Goal: Information Seeking & Learning: Learn about a topic

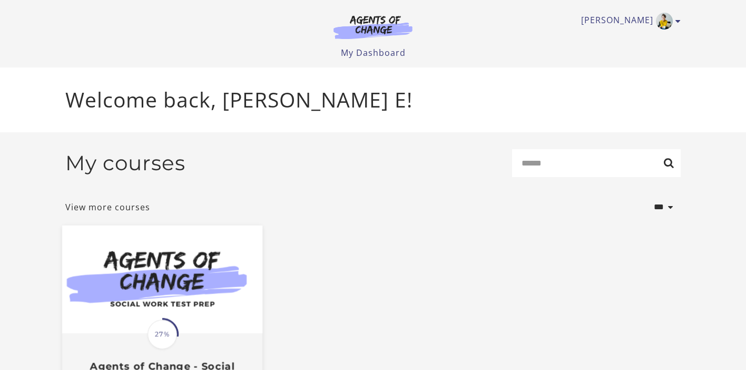
click at [215, 281] on img at bounding box center [162, 279] width 200 height 108
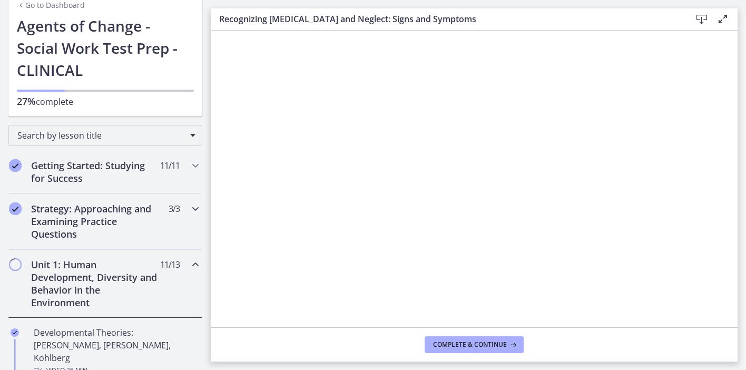
scroll to position [90, 0]
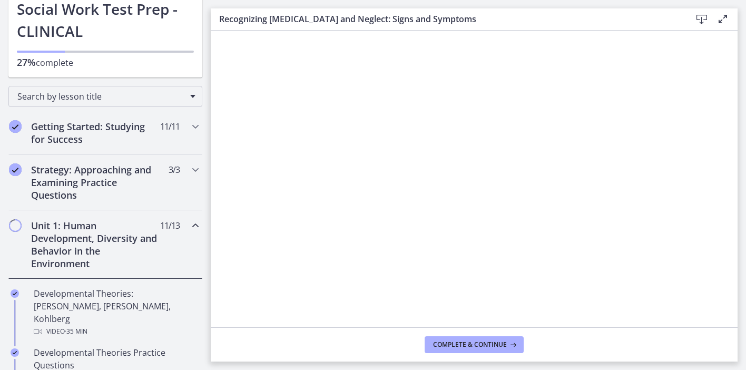
click at [178, 253] on div "Unit 1: Human Development, Diversity and Behavior in the Environment 11 / 13 Co…" at bounding box center [105, 244] width 194 height 68
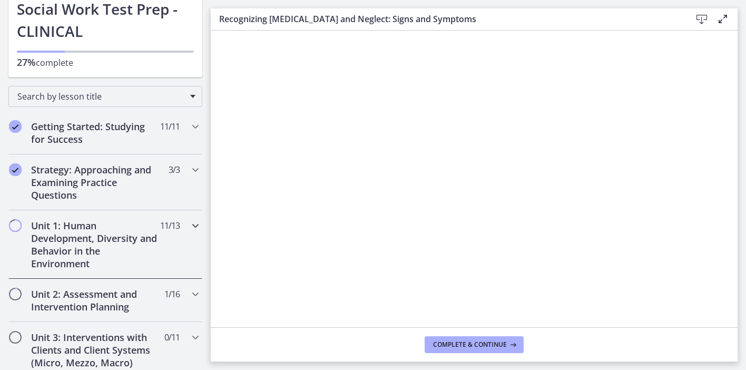
click at [178, 253] on div "Unit 1: Human Development, Diversity and Behavior in the Environment 11 / 13 Co…" at bounding box center [105, 244] width 194 height 68
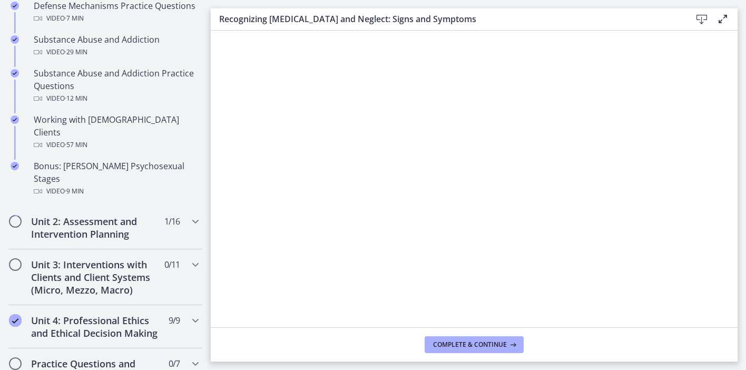
scroll to position [699, 0]
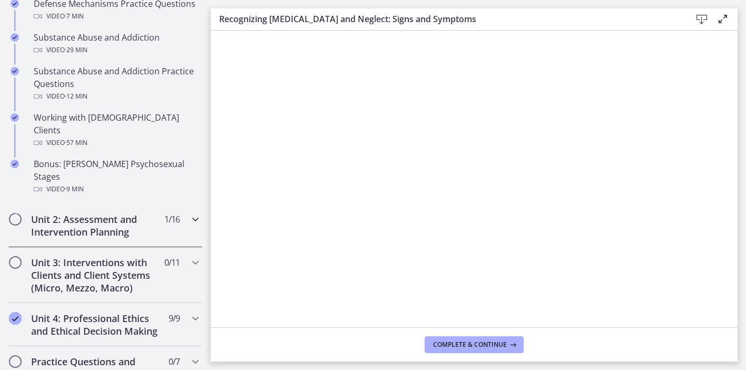
click at [191, 213] on icon "Chapters" at bounding box center [195, 219] width 13 height 13
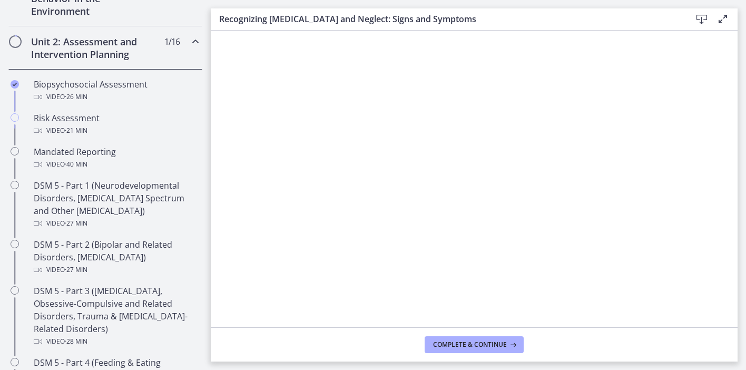
scroll to position [341, 0]
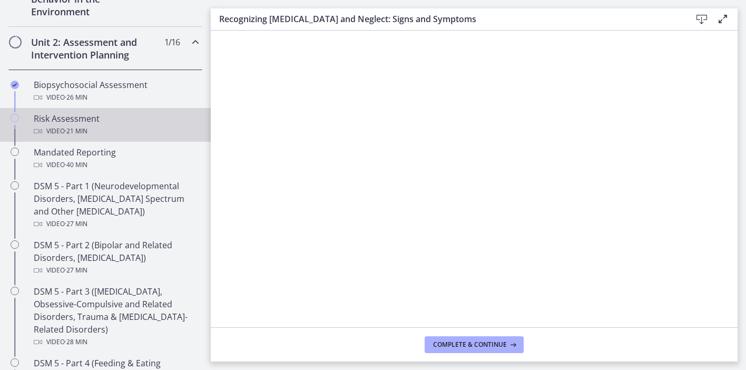
click at [112, 130] on div "Video · 21 min" at bounding box center [116, 131] width 164 height 13
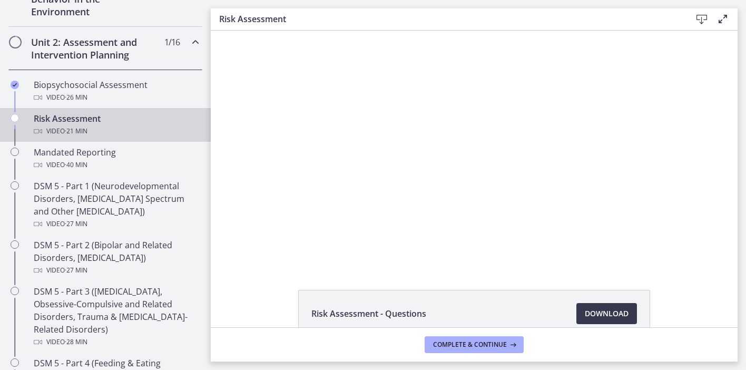
scroll to position [61, 0]
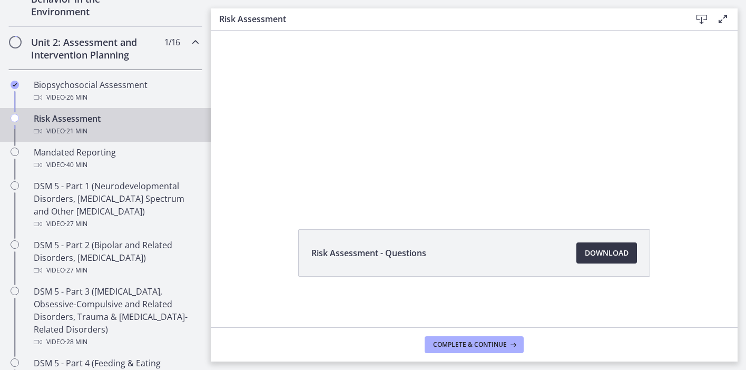
click at [591, 260] on link "Download Opens in a new window" at bounding box center [606, 252] width 61 height 21
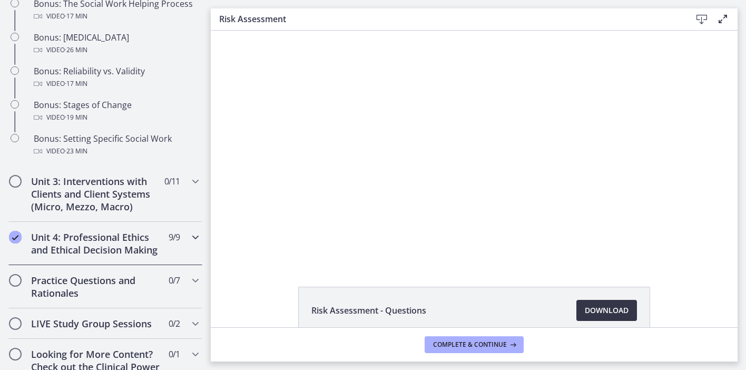
scroll to position [922, 0]
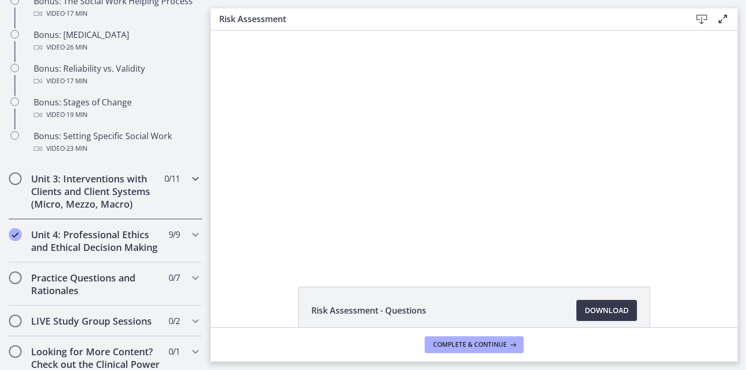
click at [187, 189] on div "Unit 3: Interventions with Clients and Client Systems (Micro, Mezzo, Macro) 0 /…" at bounding box center [105, 191] width 194 height 56
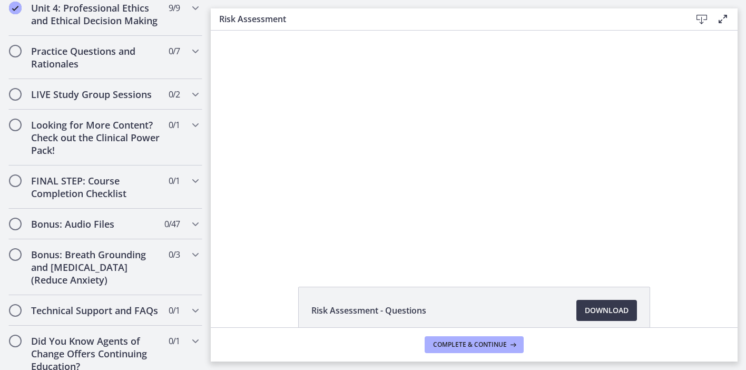
scroll to position [890, 0]
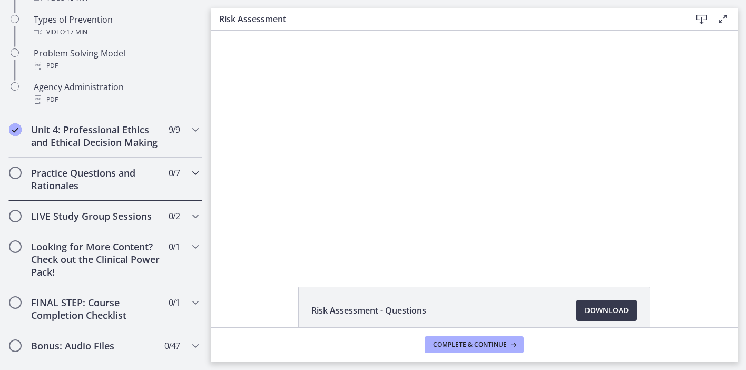
click at [187, 186] on div "Practice Questions and Rationales 0 / 7 Completed" at bounding box center [105, 178] width 194 height 43
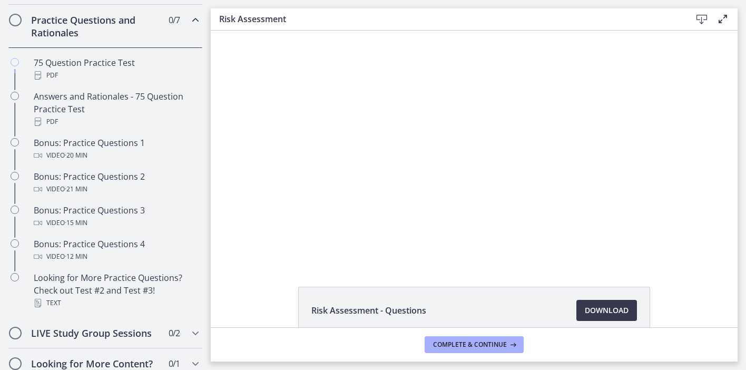
scroll to position [507, 0]
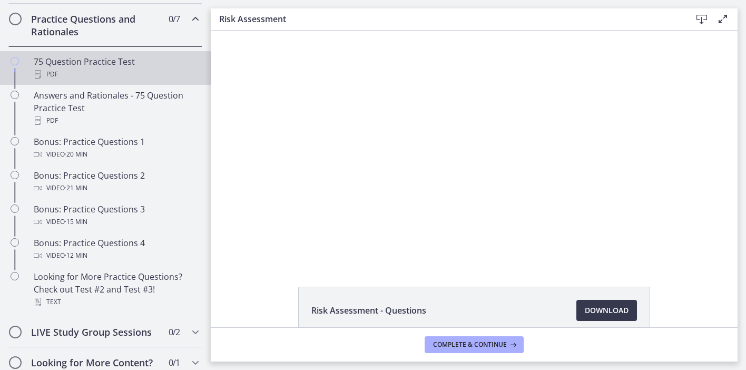
click at [176, 63] on div "75 Question Practice Test PDF" at bounding box center [116, 67] width 164 height 25
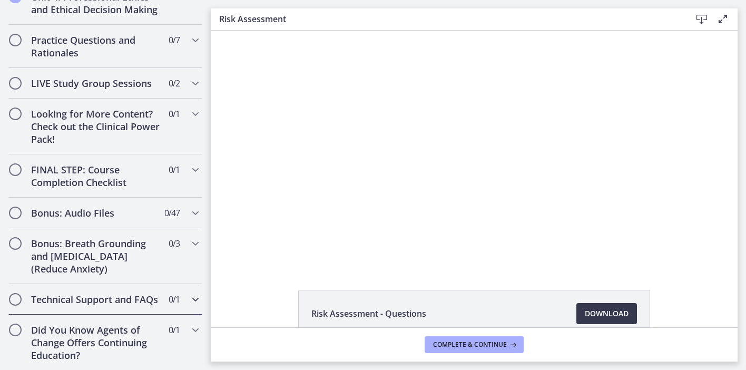
click at [190, 295] on icon "Chapters" at bounding box center [195, 299] width 13 height 13
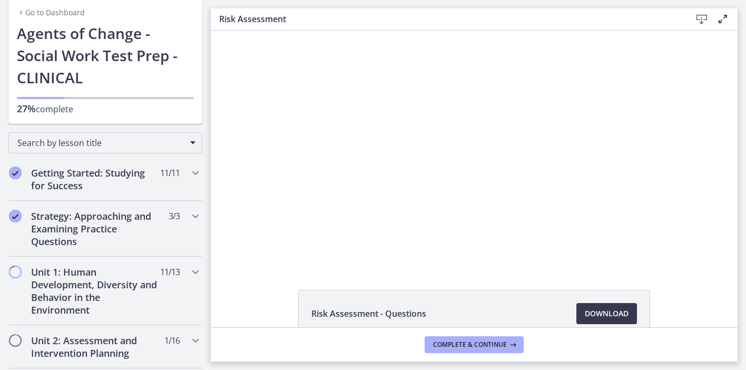
scroll to position [12, 0]
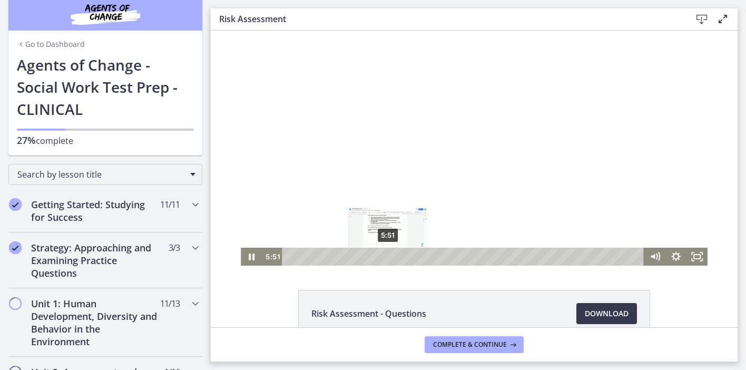
click at [388, 258] on div "5:51" at bounding box center [464, 257] width 349 height 18
click at [383, 258] on div "Playbar" at bounding box center [383, 256] width 6 height 6
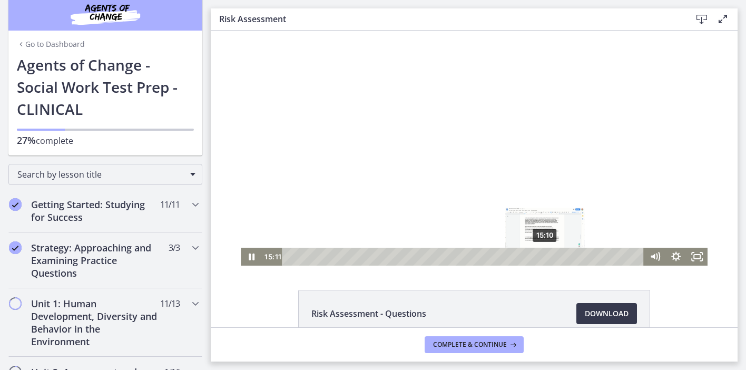
click at [545, 252] on div "15:10" at bounding box center [464, 257] width 349 height 18
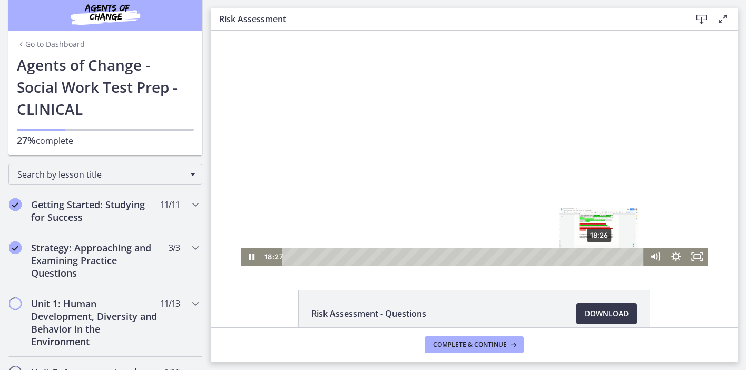
drag, startPoint x: 560, startPoint y: 256, endPoint x: 600, endPoint y: 255, distance: 40.0
click at [600, 255] on div "Playbar" at bounding box center [599, 256] width 6 height 6
drag, startPoint x: 613, startPoint y: 258, endPoint x: 623, endPoint y: 258, distance: 9.5
click at [623, 258] on div "Playbar" at bounding box center [622, 256] width 6 height 6
click at [624, 258] on div "Playbar" at bounding box center [623, 256] width 6 height 6
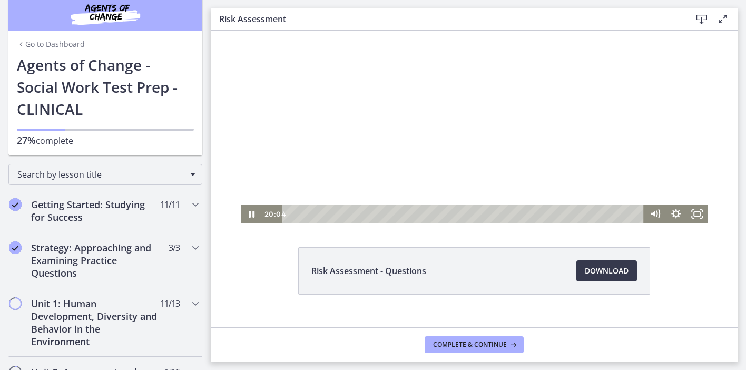
scroll to position [44, 0]
click at [616, 278] on link "Download Opens in a new window" at bounding box center [606, 269] width 61 height 21
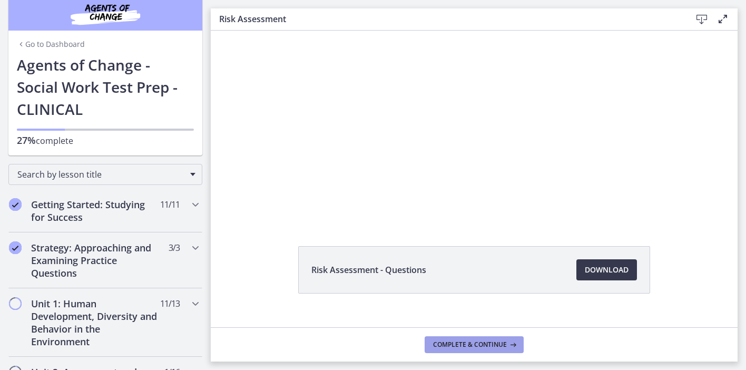
click at [452, 340] on span "Complete & continue" at bounding box center [470, 344] width 74 height 8
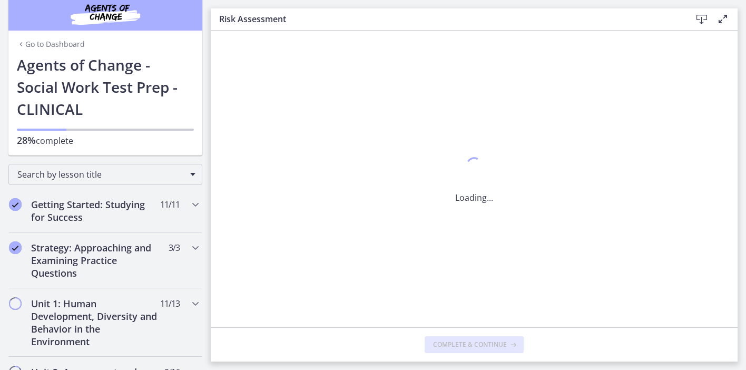
scroll to position [0, 0]
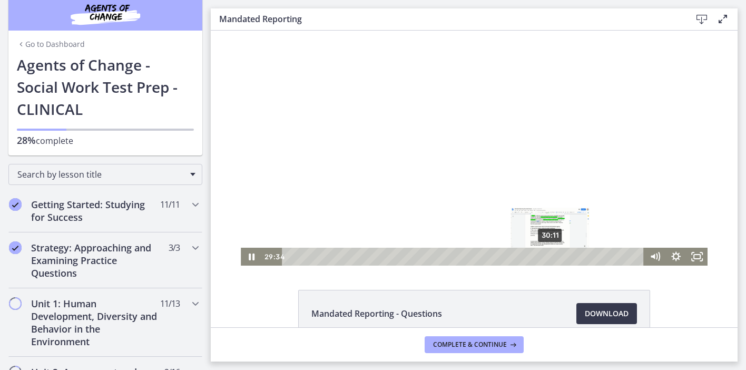
click at [550, 257] on div "30:11" at bounding box center [464, 257] width 349 height 18
click at [557, 257] on div "30:55" at bounding box center [464, 257] width 349 height 18
click at [559, 257] on div "Playbar" at bounding box center [557, 256] width 6 height 6
click at [560, 257] on div "Playbar" at bounding box center [559, 256] width 6 height 6
click at [562, 257] on div "Playbar" at bounding box center [561, 256] width 6 height 6
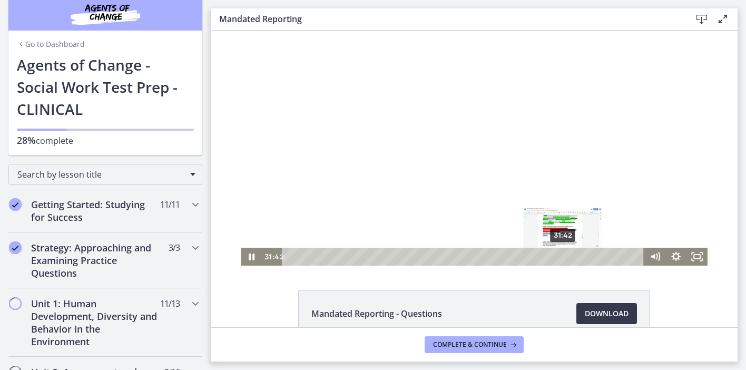
click at [564, 257] on div "Playbar" at bounding box center [563, 256] width 6 height 6
click at [566, 257] on div "32:00" at bounding box center [464, 257] width 349 height 18
click at [575, 257] on div "33:03" at bounding box center [464, 257] width 349 height 18
click at [572, 257] on div "Playbar" at bounding box center [575, 256] width 6 height 6
click at [568, 257] on div "32:11" at bounding box center [464, 257] width 349 height 18
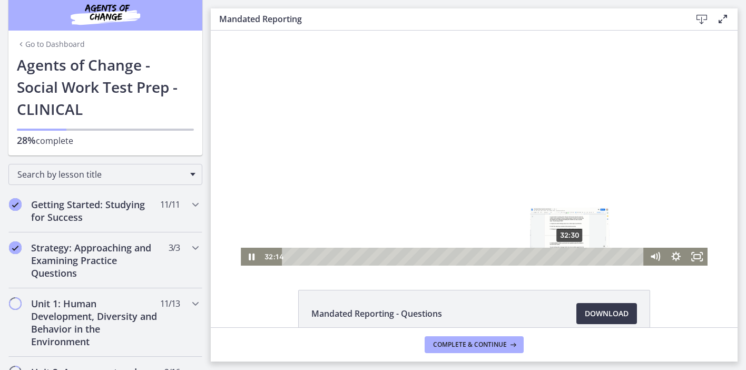
click at [570, 257] on div "32:30" at bounding box center [464, 257] width 349 height 18
click at [571, 202] on div at bounding box center [474, 148] width 467 height 235
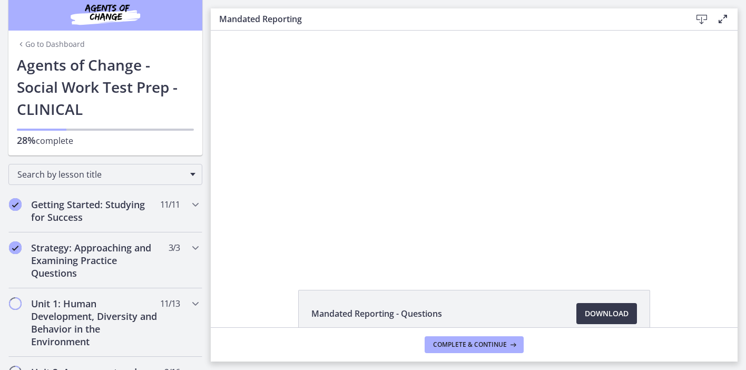
click at [571, 202] on div at bounding box center [474, 148] width 467 height 235
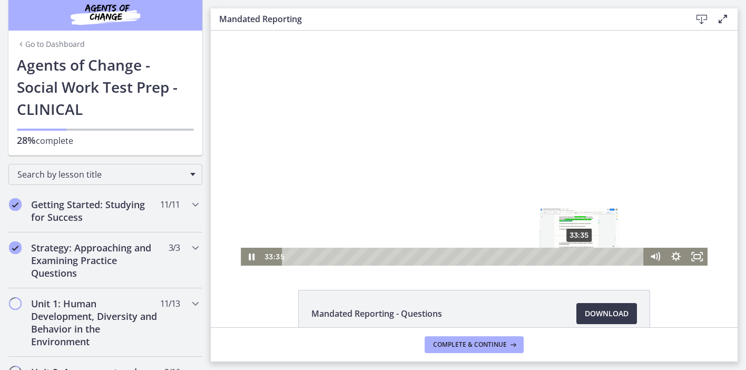
click at [580, 256] on div "33:35" at bounding box center [464, 257] width 349 height 18
click at [583, 256] on div "33:57" at bounding box center [464, 257] width 349 height 18
click at [585, 257] on div "34:12" at bounding box center [464, 257] width 349 height 18
click at [586, 257] on div "Playbar" at bounding box center [586, 256] width 6 height 6
click at [589, 257] on div "34:38" at bounding box center [464, 257] width 349 height 18
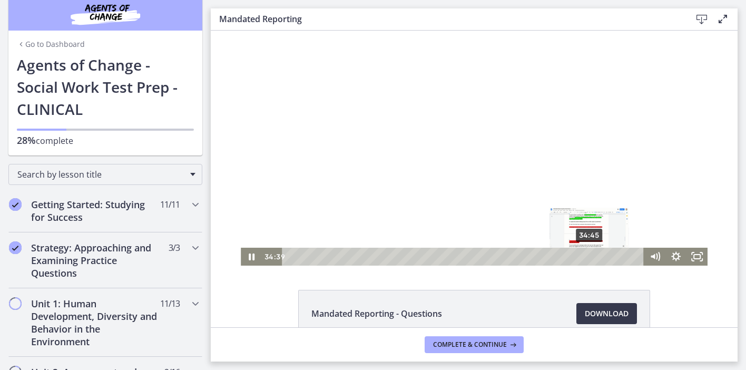
click at [590, 257] on div "Playbar" at bounding box center [588, 256] width 6 height 6
click at [592, 257] on div "Playbar" at bounding box center [591, 256] width 6 height 6
click at [593, 257] on div "Playbar" at bounding box center [592, 256] width 6 height 6
click at [594, 257] on div "Playbar" at bounding box center [592, 256] width 6 height 6
click at [595, 257] on div "Playbar" at bounding box center [593, 256] width 6 height 6
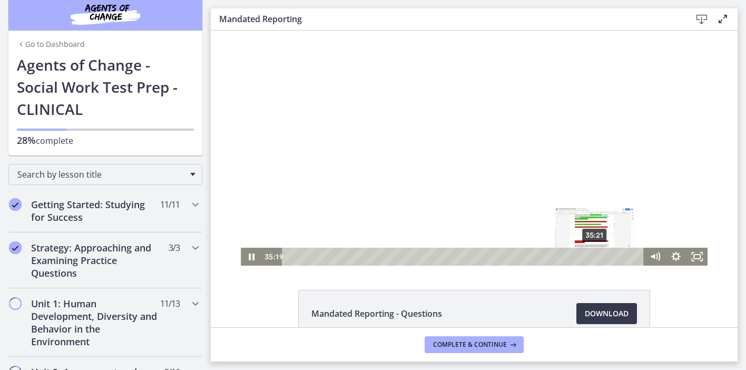
click at [595, 257] on div "Playbar" at bounding box center [594, 256] width 6 height 6
click at [603, 254] on div "36:16" at bounding box center [464, 257] width 349 height 18
click at [601, 255] on div "Playbar" at bounding box center [603, 256] width 6 height 6
click at [597, 255] on div "Playbar" at bounding box center [600, 256] width 6 height 6
click at [595, 255] on div "Playbar" at bounding box center [597, 256] width 6 height 6
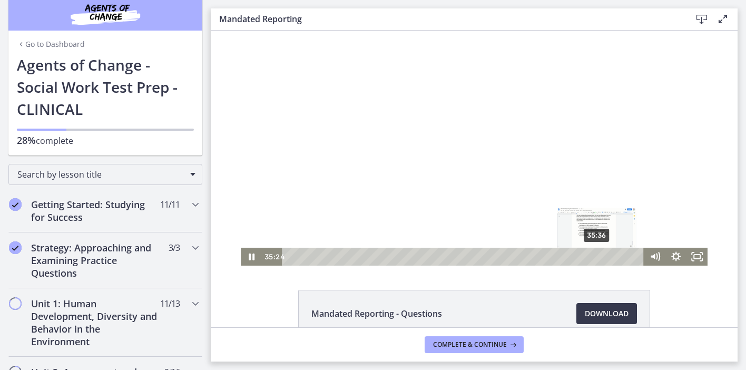
click at [597, 257] on div "35:36" at bounding box center [464, 257] width 349 height 18
click at [609, 258] on div "36:57" at bounding box center [464, 257] width 349 height 18
click at [612, 258] on div "37:15" at bounding box center [464, 257] width 349 height 18
click at [614, 257] on div "37:29" at bounding box center [464, 257] width 349 height 18
click at [615, 257] on div "Playbar" at bounding box center [614, 256] width 6 height 6
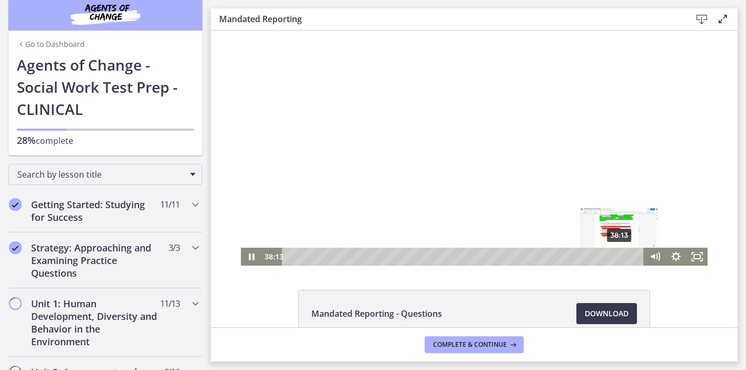
click at [620, 257] on div "38:13" at bounding box center [464, 257] width 349 height 18
click at [617, 257] on div "37:51" at bounding box center [464, 257] width 349 height 18
click at [618, 257] on div "Playbar" at bounding box center [617, 256] width 6 height 6
click at [619, 257] on div "Playbar" at bounding box center [617, 256] width 6 height 6
click at [621, 257] on div "Playbar" at bounding box center [620, 256] width 6 height 6
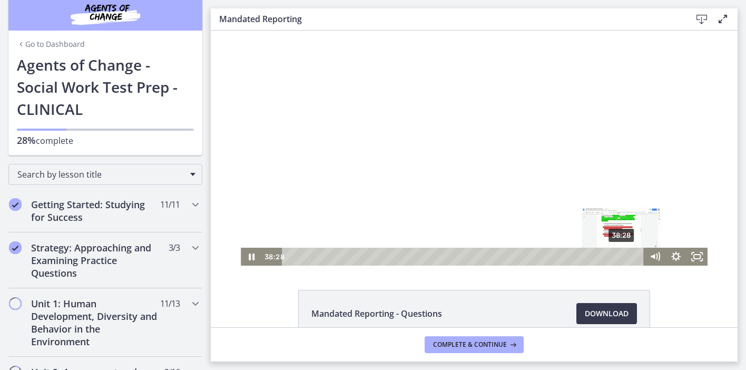
click at [622, 257] on div "Playbar" at bounding box center [621, 256] width 6 height 6
click at [626, 255] on div "38:43" at bounding box center [464, 257] width 349 height 18
click at [626, 255] on div "Playbar" at bounding box center [626, 256] width 6 height 6
click at [627, 255] on div "Playbar" at bounding box center [626, 256] width 6 height 6
click at [627, 255] on div "Playbar" at bounding box center [627, 256] width 6 height 6
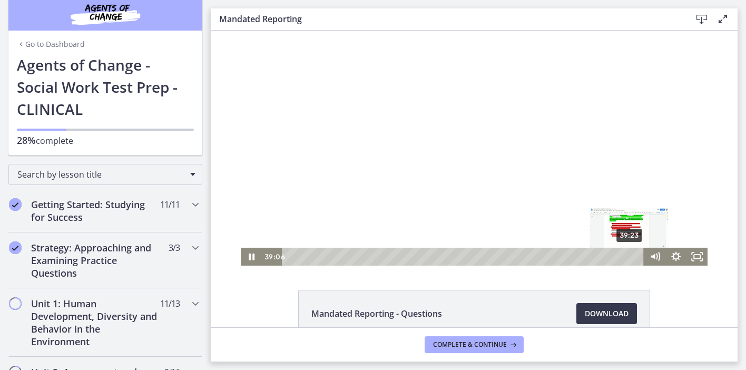
click at [632, 255] on div "39:23" at bounding box center [464, 257] width 349 height 18
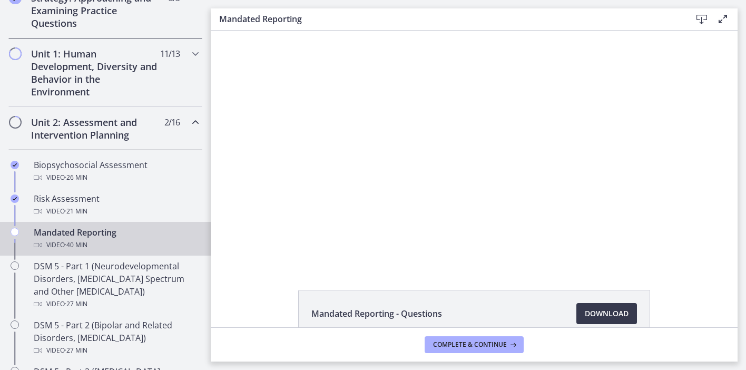
scroll to position [262, 0]
click at [450, 342] on span "Complete & continue" at bounding box center [470, 344] width 74 height 8
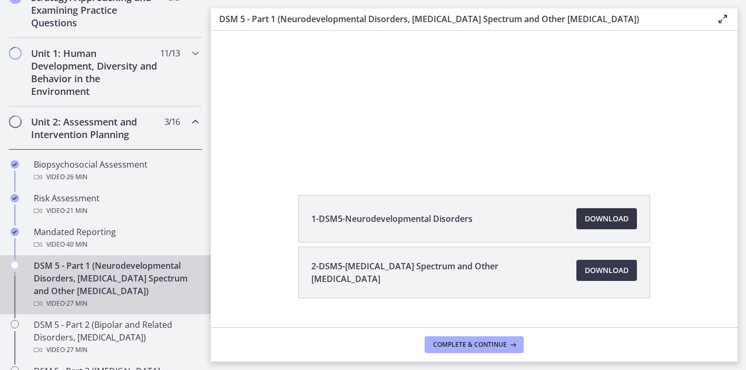
scroll to position [116, 0]
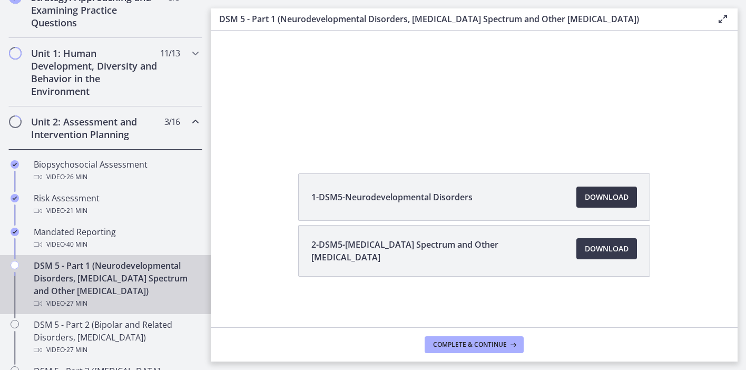
click at [605, 206] on link "Download Opens in a new window" at bounding box center [606, 196] width 61 height 21
click at [627, 251] on span "Download Opens in a new window" at bounding box center [607, 248] width 44 height 13
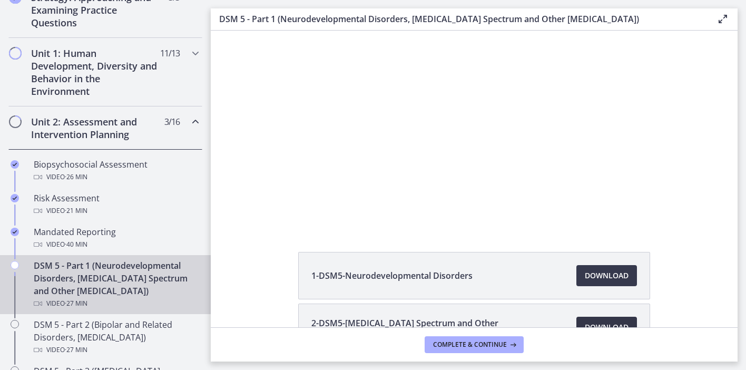
scroll to position [0, 0]
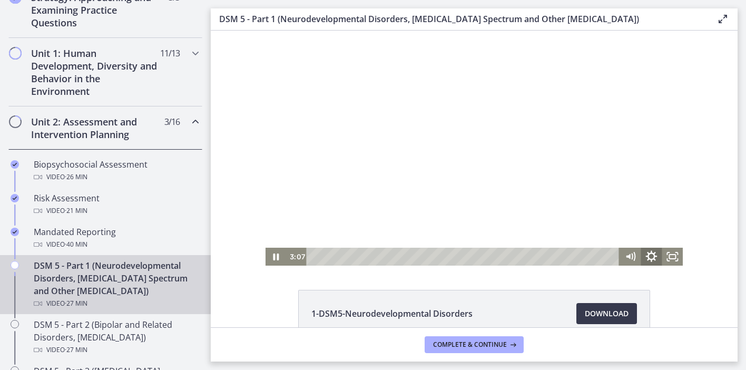
click at [653, 254] on icon "Show settings menu" at bounding box center [652, 256] width 12 height 12
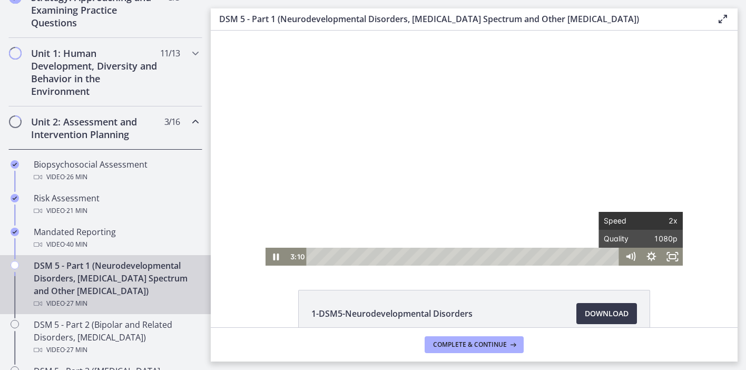
click at [672, 219] on span "2x" at bounding box center [658, 221] width 37 height 18
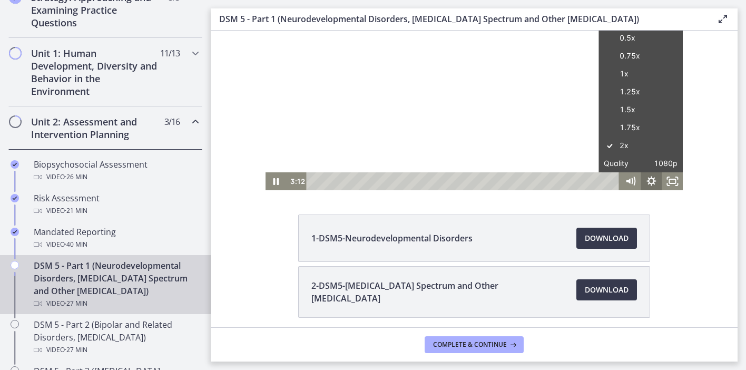
scroll to position [105, 0]
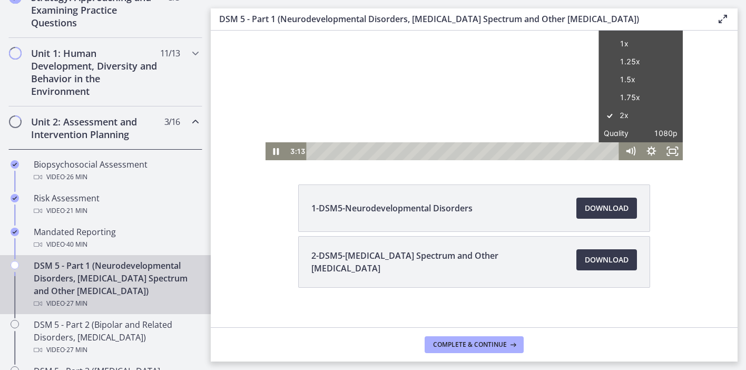
click at [690, 200] on div "1-DSM5-Neurodevelopmental Disorders Download Opens in a new window 2-DSM5-[MEDI…" at bounding box center [474, 261] width 527 height 154
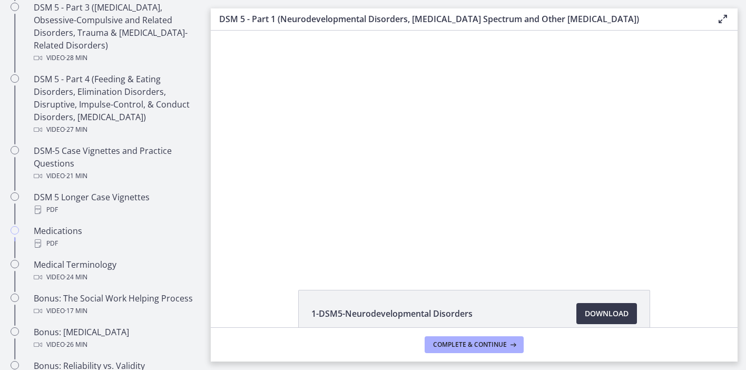
scroll to position [637, 0]
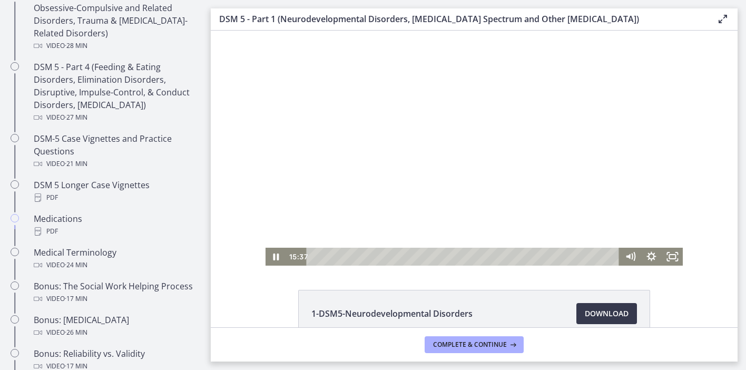
click at [328, 153] on div at bounding box center [474, 148] width 418 height 235
